Goal: Information Seeking & Learning: Learn about a topic

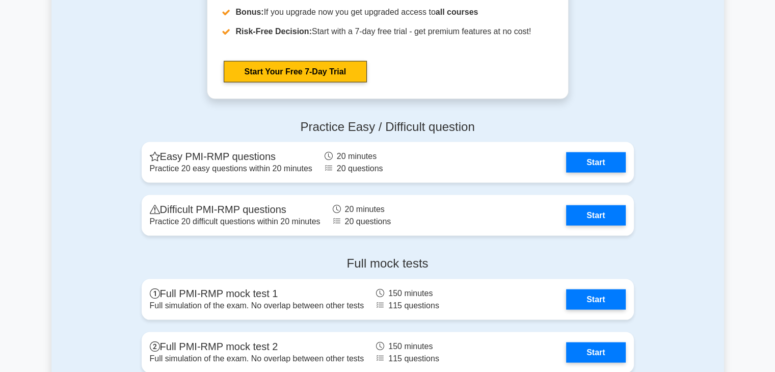
scroll to position [1975, 0]
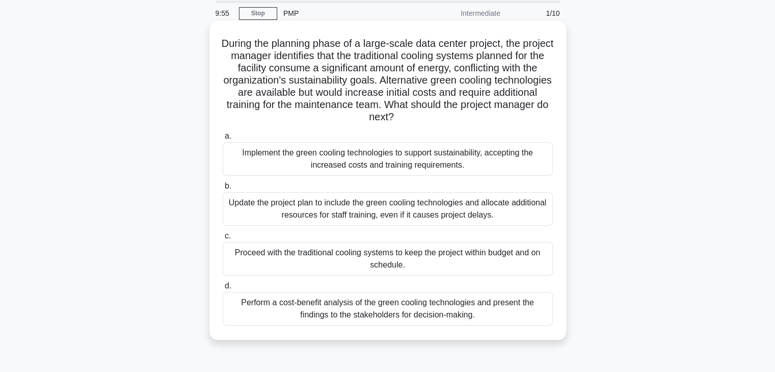
scroll to position [26, 0]
